Goal: Information Seeking & Learning: Learn about a topic

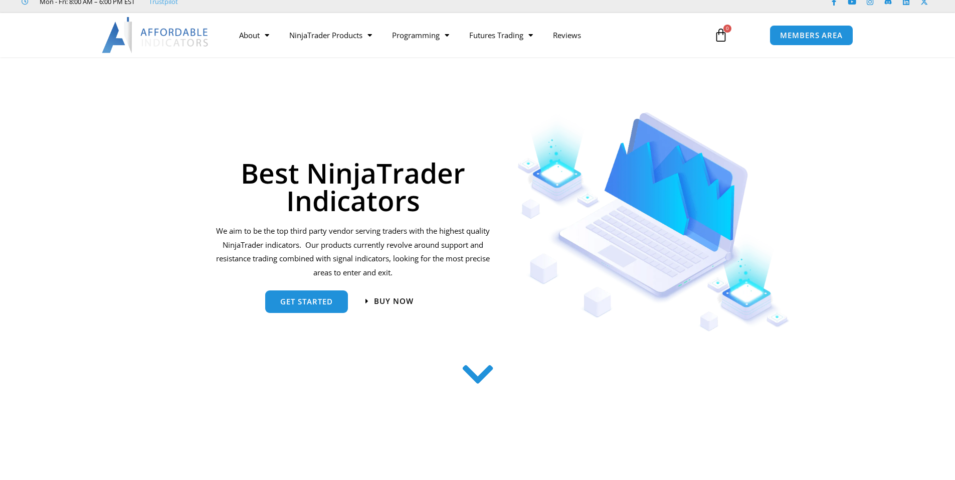
scroll to position [50, 0]
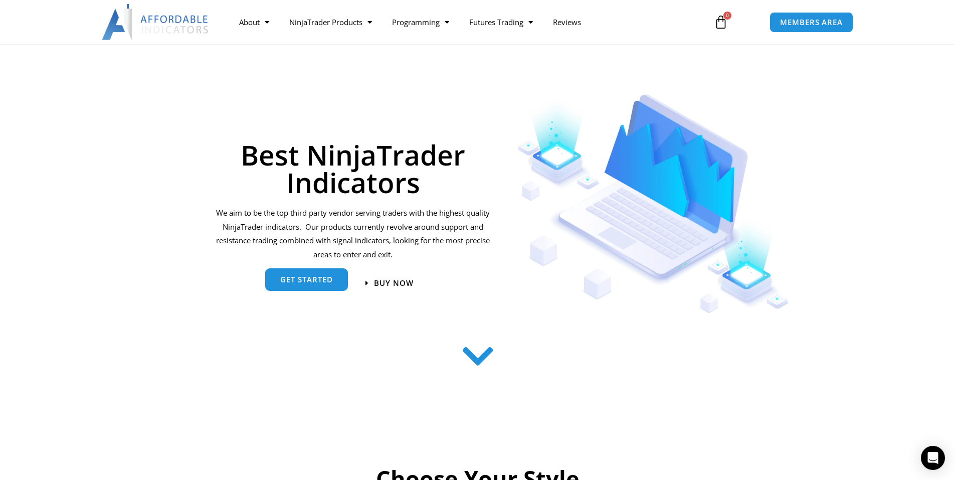
click at [314, 290] on link "get started" at bounding box center [306, 279] width 83 height 23
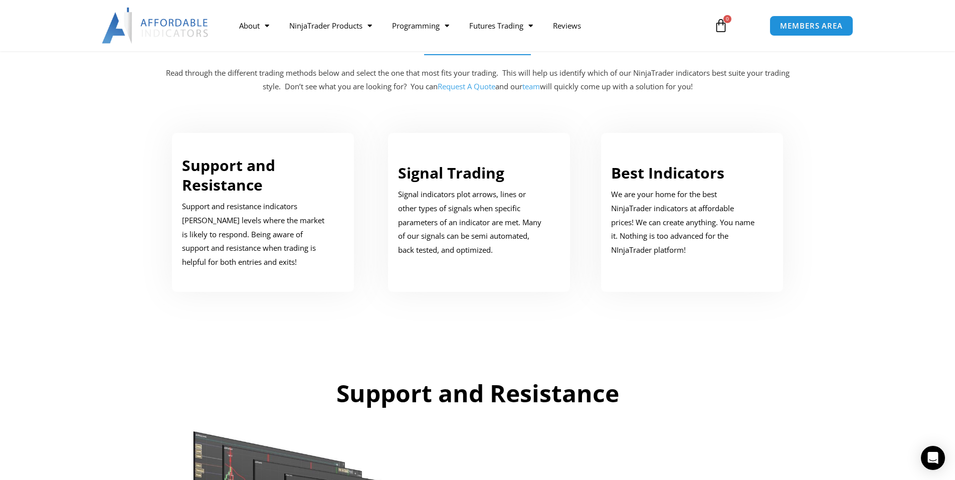
scroll to position [506, 0]
click at [699, 244] on p "We are your home for the best NinjaTrader indicators at affordable prices! We c…" at bounding box center [684, 221] width 147 height 70
click at [659, 177] on link "Best Indicators" at bounding box center [667, 171] width 113 height 21
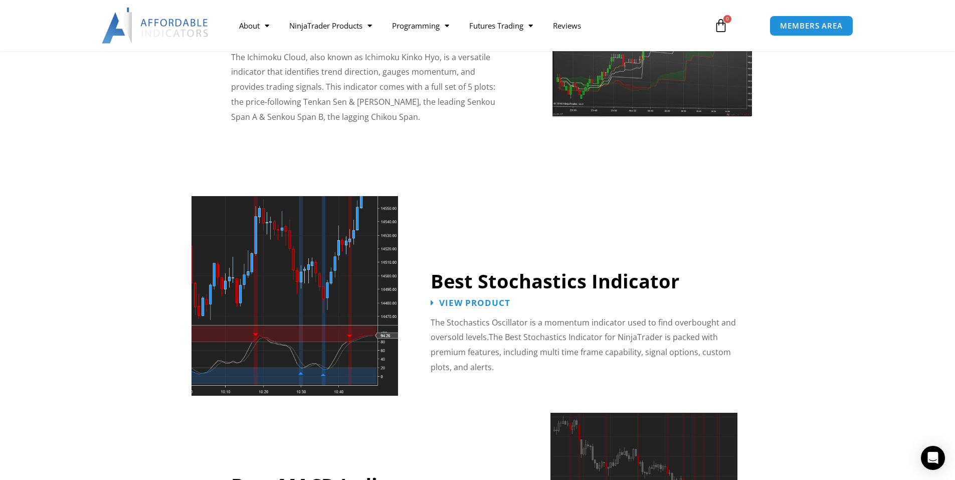
scroll to position [1709, 0]
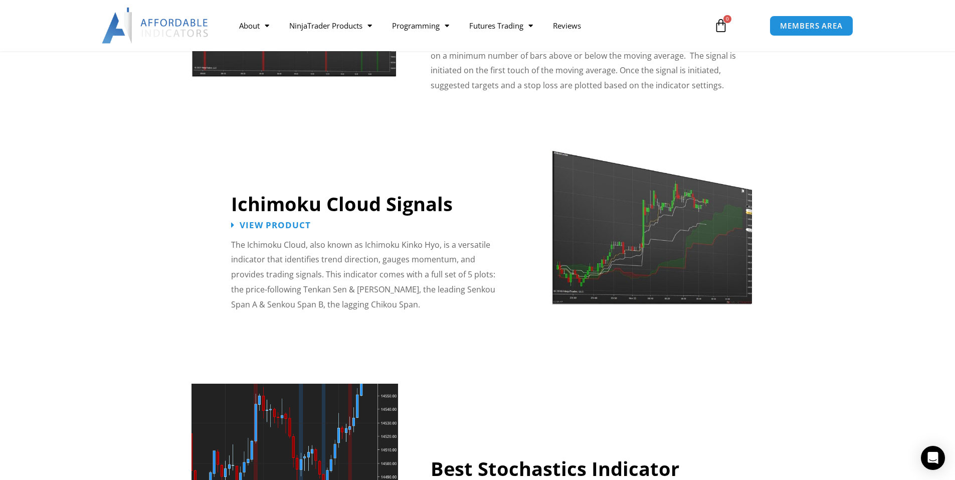
click at [675, 268] on img at bounding box center [651, 218] width 202 height 174
